Goal: Browse casually: Explore the website without a specific task or goal

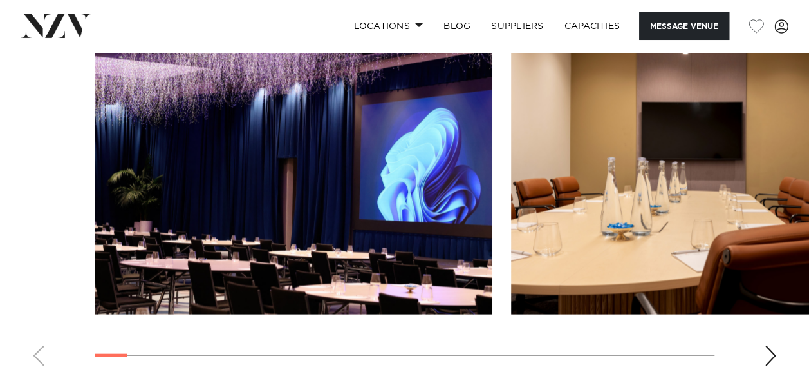
scroll to position [1253, 0]
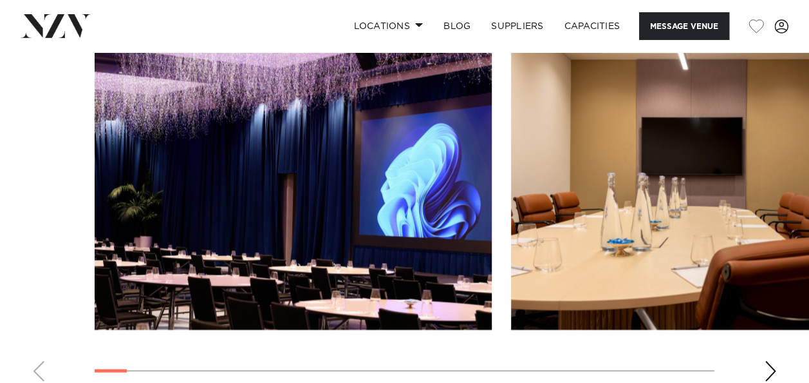
click at [772, 361] on div "Next slide" at bounding box center [770, 371] width 13 height 21
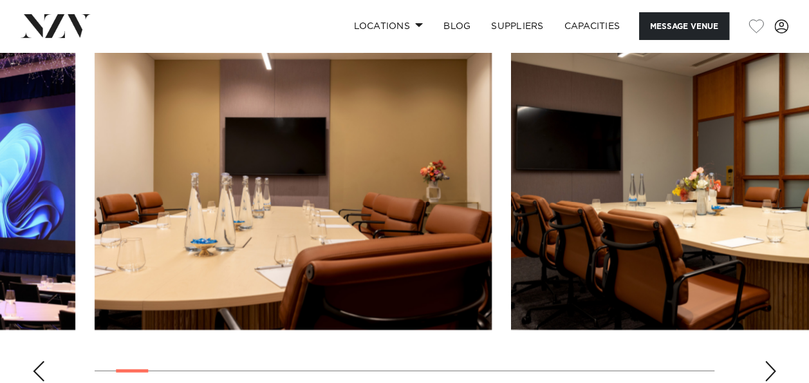
click at [772, 361] on div "Next slide" at bounding box center [770, 371] width 13 height 21
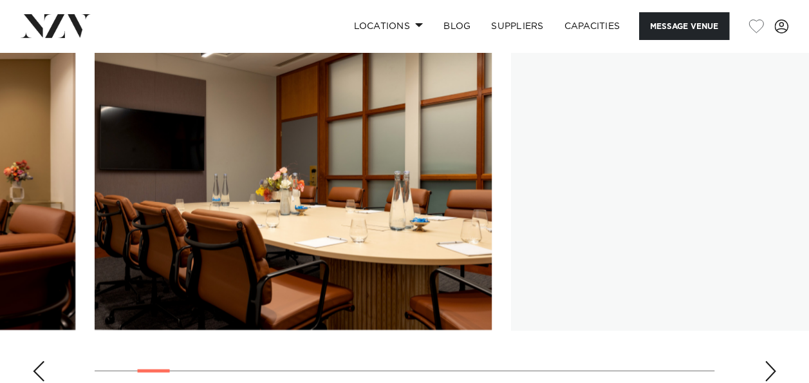
click at [772, 361] on div "Next slide" at bounding box center [770, 371] width 13 height 21
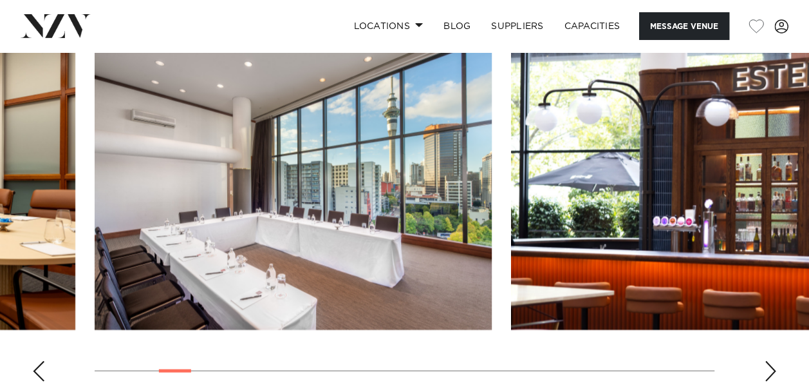
click at [772, 361] on div "Next slide" at bounding box center [770, 371] width 13 height 21
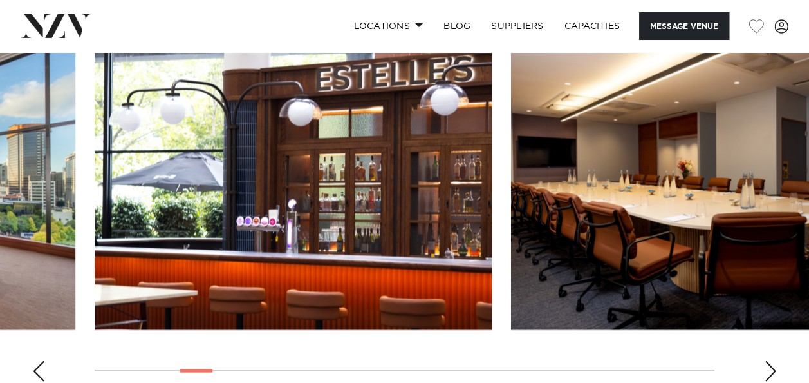
click at [772, 361] on div "Next slide" at bounding box center [770, 371] width 13 height 21
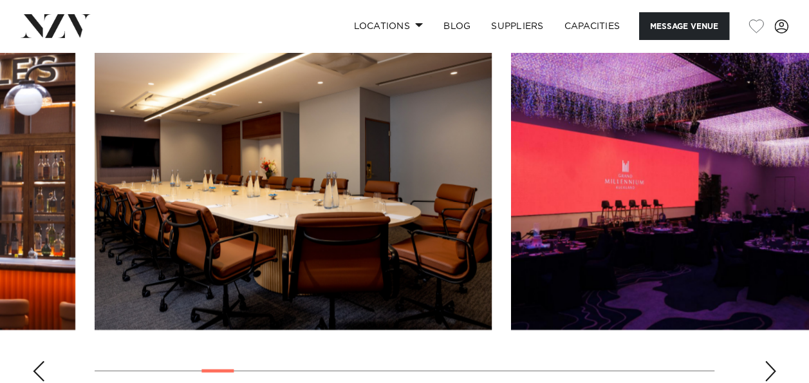
click at [772, 361] on div "Next slide" at bounding box center [770, 371] width 13 height 21
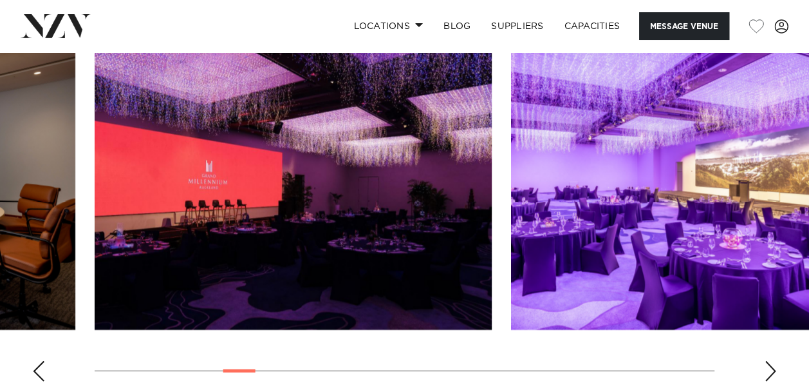
click at [772, 361] on div "Next slide" at bounding box center [770, 371] width 13 height 21
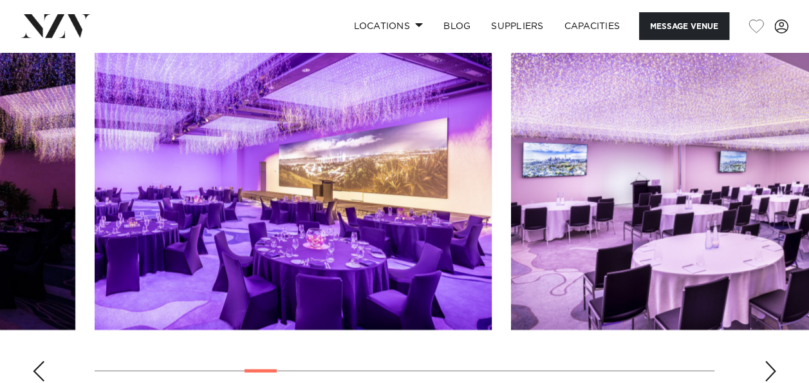
click at [772, 361] on div "Next slide" at bounding box center [770, 371] width 13 height 21
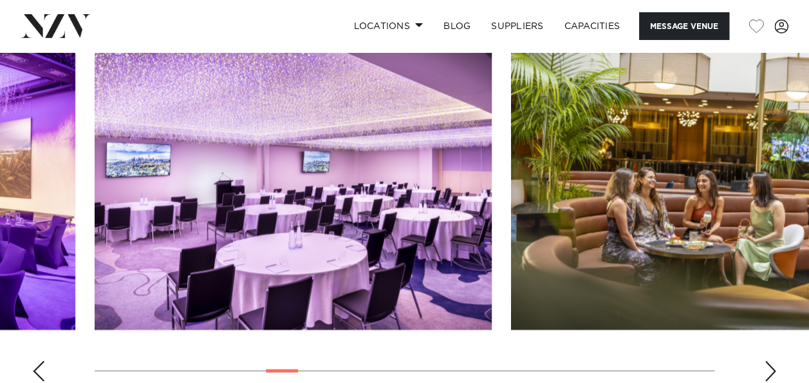
click at [772, 361] on div "Next slide" at bounding box center [770, 371] width 13 height 21
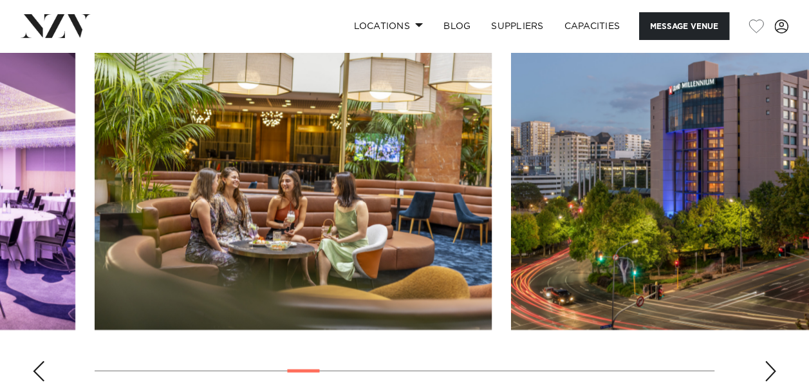
click at [772, 361] on div "Next slide" at bounding box center [770, 371] width 13 height 21
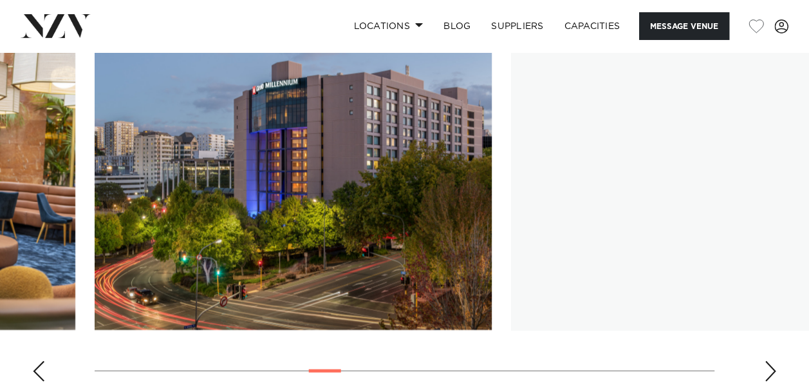
click at [772, 361] on div "Next slide" at bounding box center [770, 371] width 13 height 21
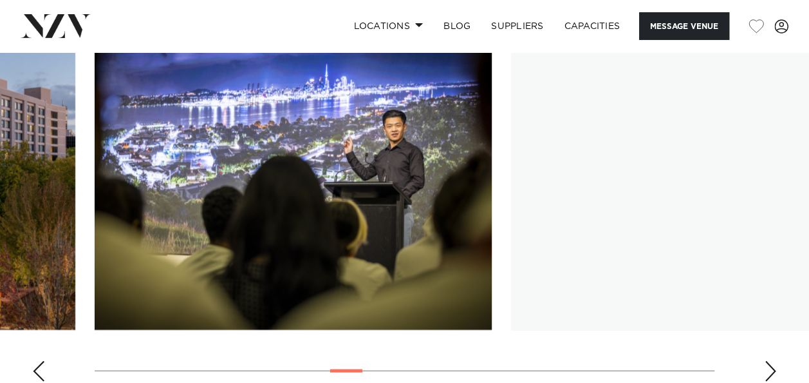
click at [772, 361] on div "Next slide" at bounding box center [770, 371] width 13 height 21
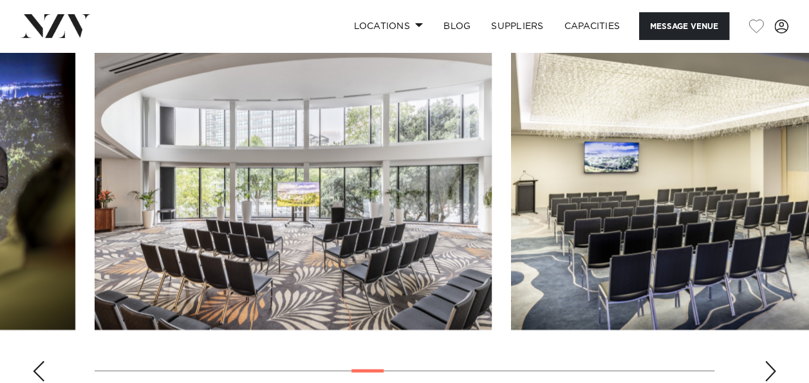
click at [772, 361] on div "Next slide" at bounding box center [770, 371] width 13 height 21
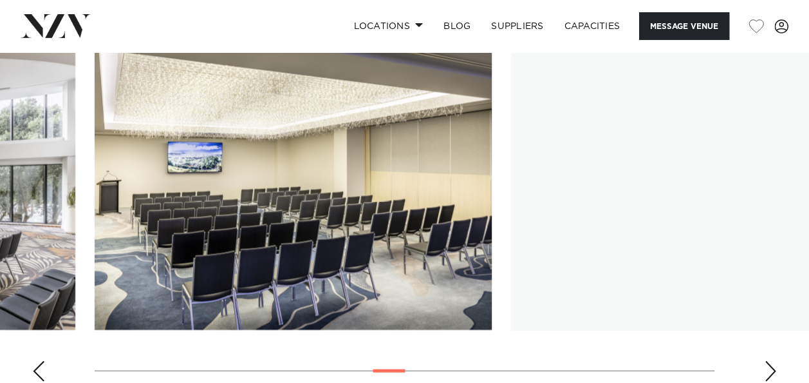
click at [772, 361] on div "Next slide" at bounding box center [770, 371] width 13 height 21
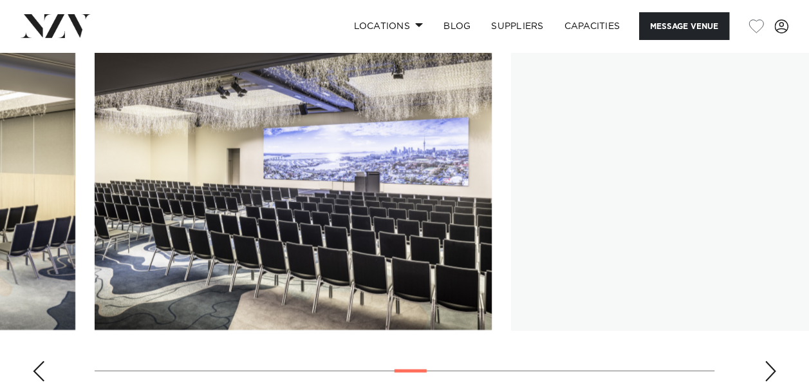
click at [772, 361] on div "Next slide" at bounding box center [770, 371] width 13 height 21
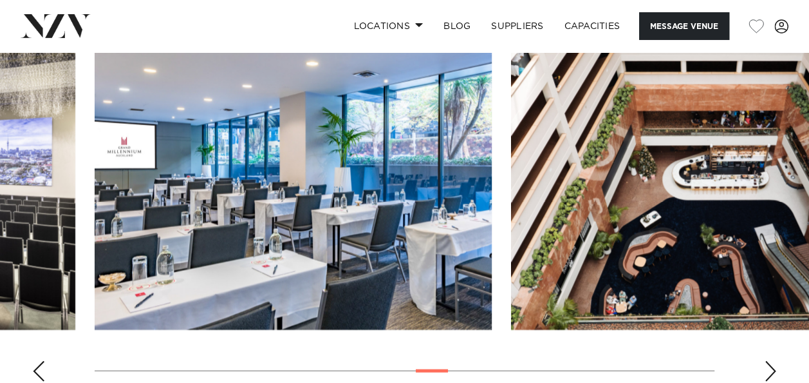
click at [772, 361] on div "Next slide" at bounding box center [770, 371] width 13 height 21
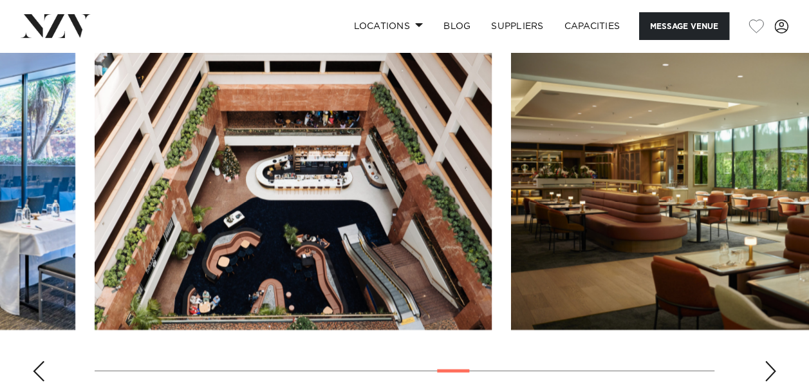
click at [772, 361] on div "Next slide" at bounding box center [770, 371] width 13 height 21
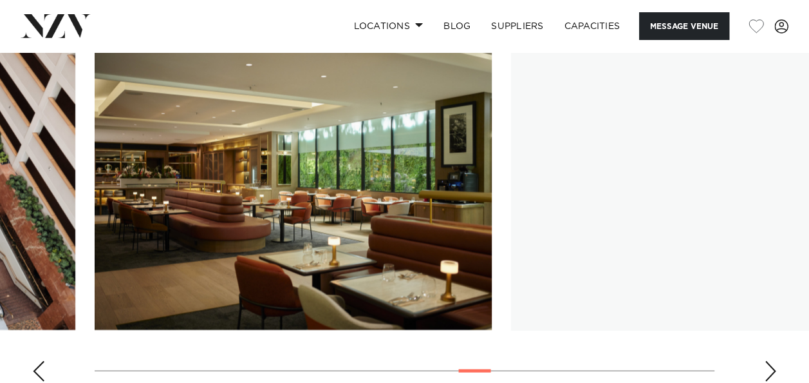
click at [772, 361] on div "Next slide" at bounding box center [770, 371] width 13 height 21
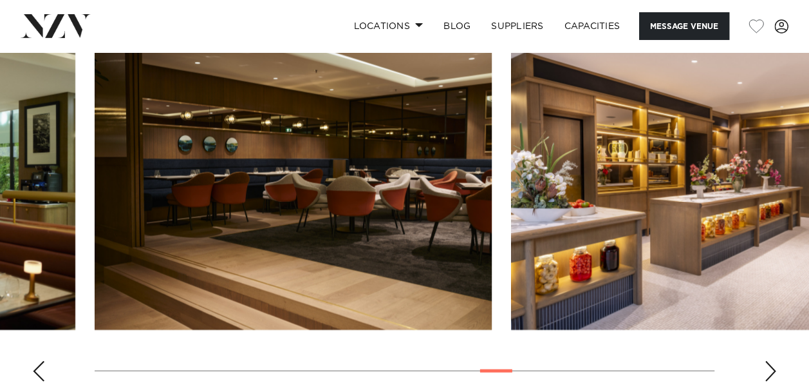
click at [772, 361] on div "Next slide" at bounding box center [770, 371] width 13 height 21
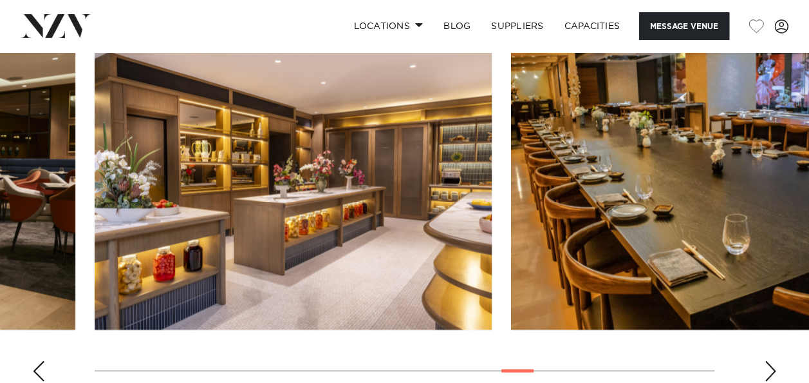
click at [772, 361] on div "Next slide" at bounding box center [770, 371] width 13 height 21
